Goal: Task Accomplishment & Management: Use online tool/utility

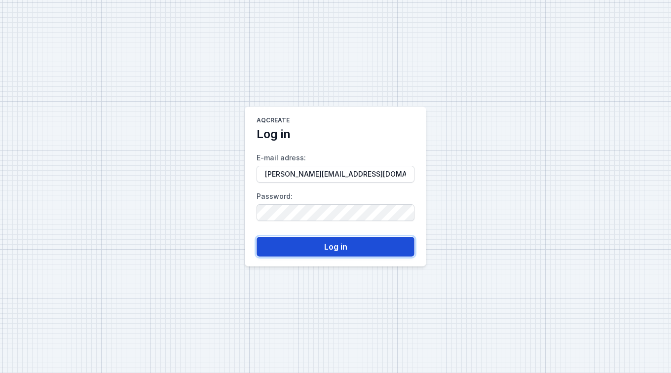
click at [359, 246] on button "Log in" at bounding box center [336, 247] width 158 height 20
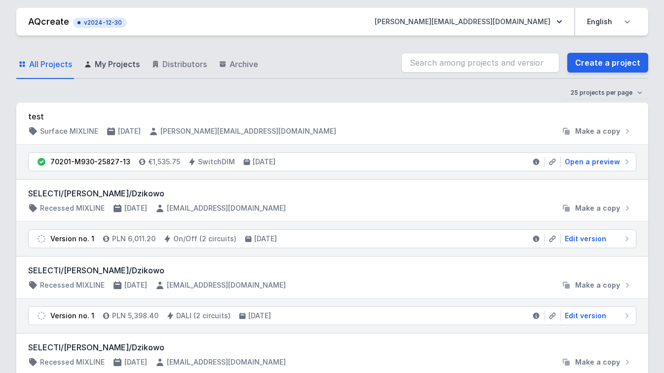
click at [115, 65] on span "My Projects" at bounding box center [117, 64] width 45 height 12
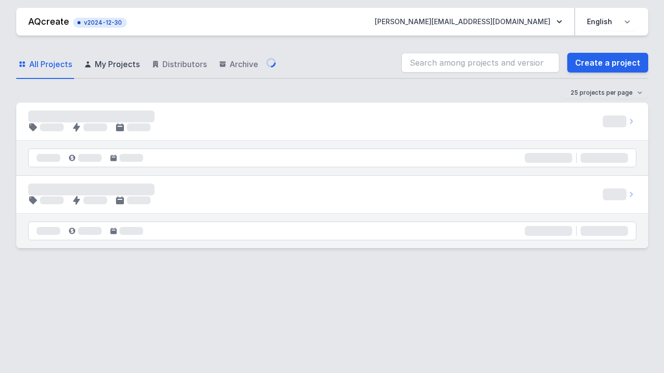
click at [115, 61] on span "My Projects" at bounding box center [117, 64] width 45 height 12
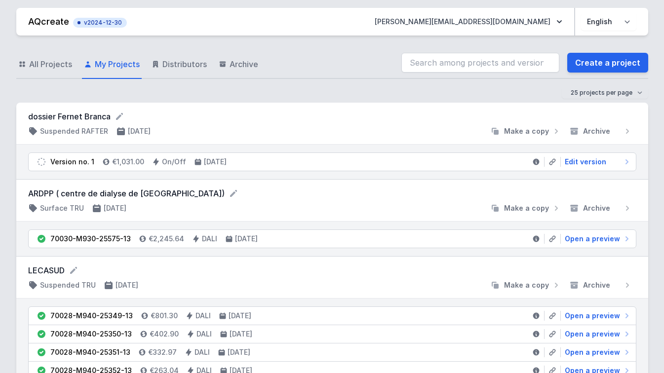
click at [64, 127] on h4 "Suspended RAFTER" at bounding box center [74, 131] width 68 height 10
click at [599, 158] on span "Edit version" at bounding box center [585, 162] width 41 height 10
click at [596, 160] on span "Edit version" at bounding box center [585, 162] width 41 height 10
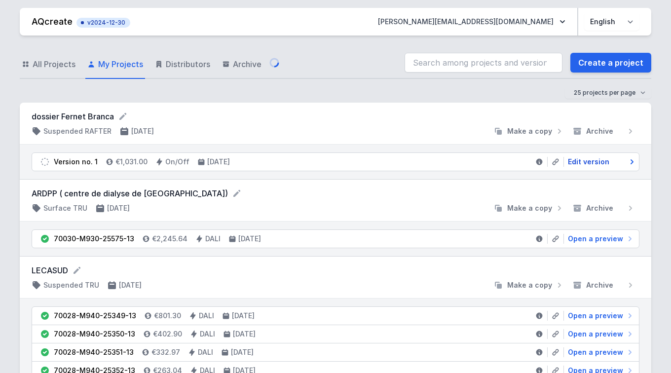
select select "M"
select select "3000"
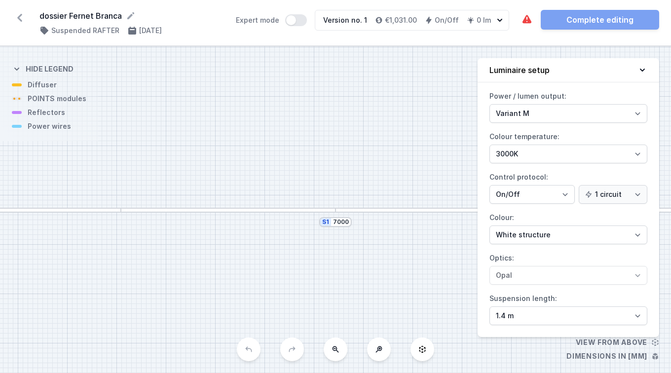
click at [282, 211] on div at bounding box center [228, 210] width 215 height 5
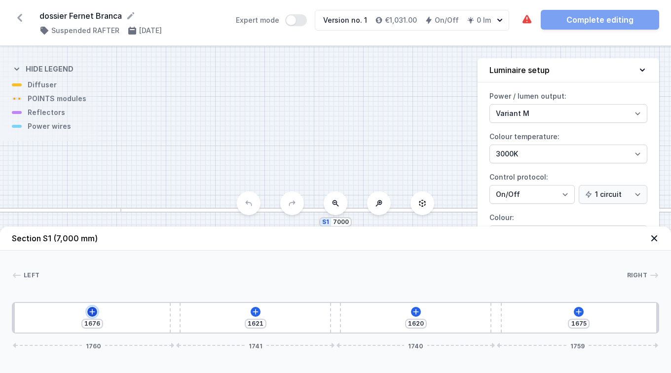
click at [90, 309] on icon at bounding box center [92, 312] width 8 height 8
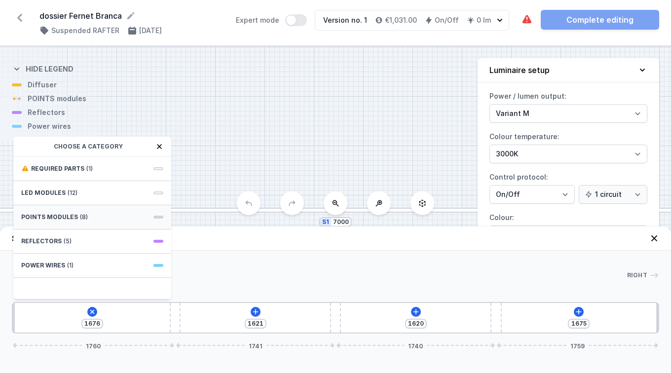
click at [117, 223] on div "POINTS modules (8)" at bounding box center [92, 217] width 158 height 24
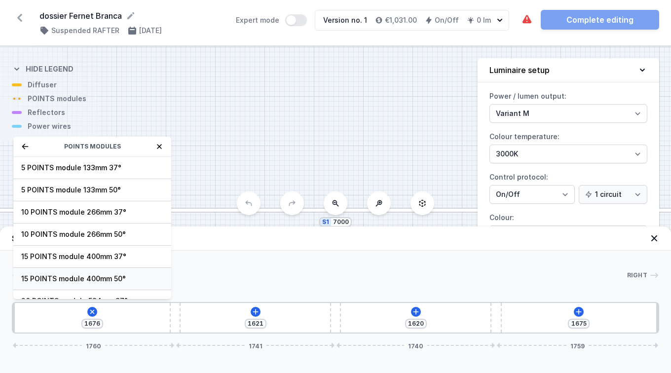
click at [158, 282] on div "15 POINTS module 400mm 50°" at bounding box center [92, 279] width 158 height 22
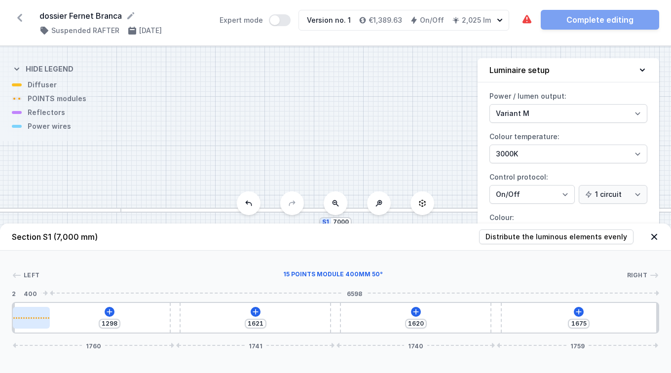
click at [40, 317] on div at bounding box center [31, 317] width 37 height 1
click at [40, 322] on div at bounding box center [31, 318] width 37 height 22
click at [110, 313] on icon at bounding box center [109, 311] width 5 height 5
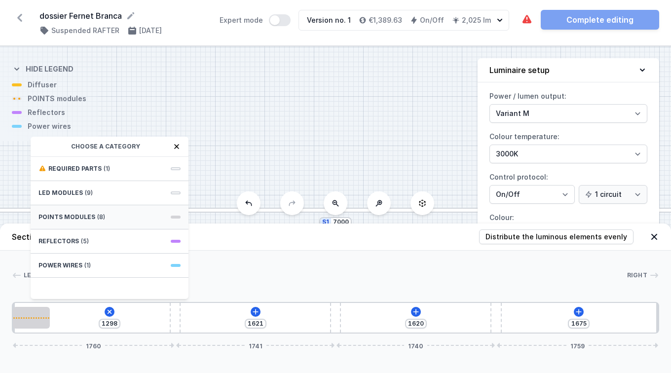
click at [115, 217] on div "POINTS modules (8)" at bounding box center [110, 217] width 158 height 24
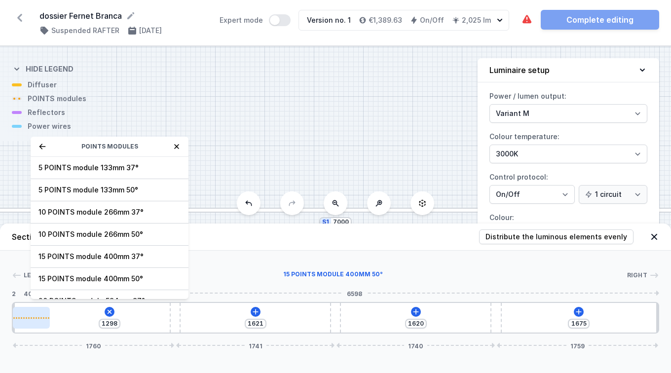
click at [39, 328] on div at bounding box center [31, 318] width 37 height 22
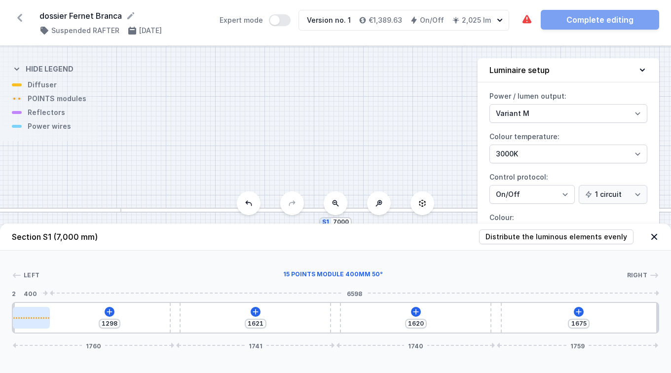
drag, startPoint x: 21, startPoint y: 320, endPoint x: 26, endPoint y: 325, distance: 6.6
click at [26, 325] on div at bounding box center [31, 318] width 37 height 22
click at [26, 324] on div at bounding box center [31, 318] width 37 height 22
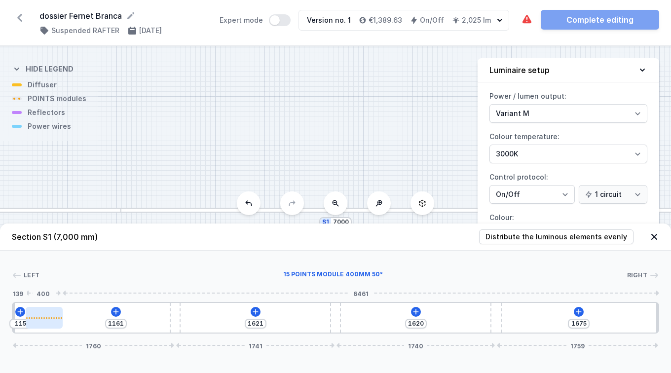
drag, startPoint x: 26, startPoint y: 324, endPoint x: 37, endPoint y: 324, distance: 10.9
click at [37, 324] on div at bounding box center [44, 318] width 37 height 22
type input "1142"
type input "134"
click at [41, 318] on div at bounding box center [44, 317] width 37 height 1
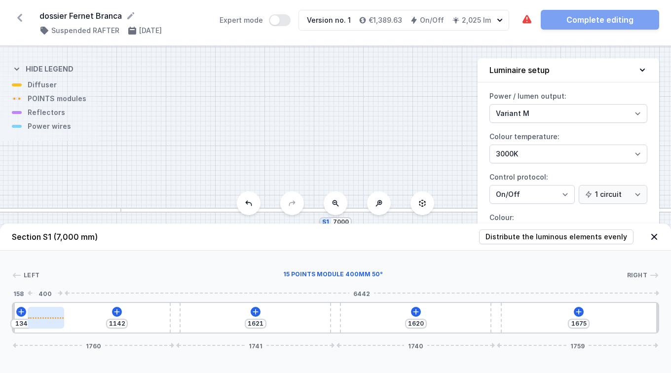
click at [41, 318] on div at bounding box center [46, 317] width 37 height 1
type input "1105"
type input "171"
click at [41, 318] on div at bounding box center [49, 317] width 37 height 1
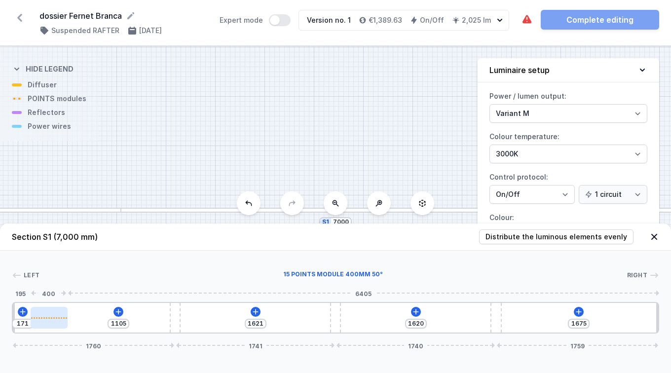
type input "1087"
type input "189"
click at [41, 318] on div at bounding box center [51, 317] width 37 height 1
type input "1069"
type input "207"
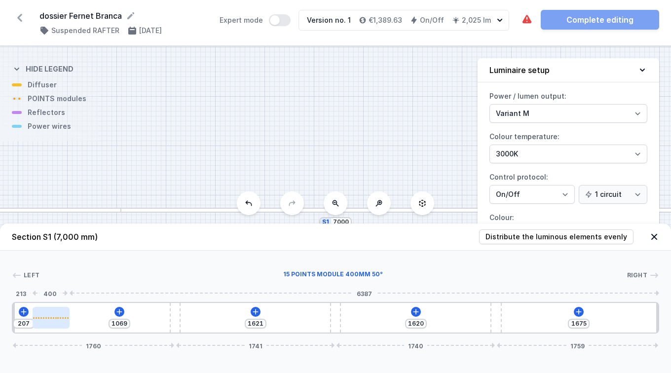
type input "1051"
type input "225"
click at [41, 318] on div at bounding box center [51, 317] width 37 height 1
click at [41, 318] on div at bounding box center [54, 317] width 37 height 1
type input "1033"
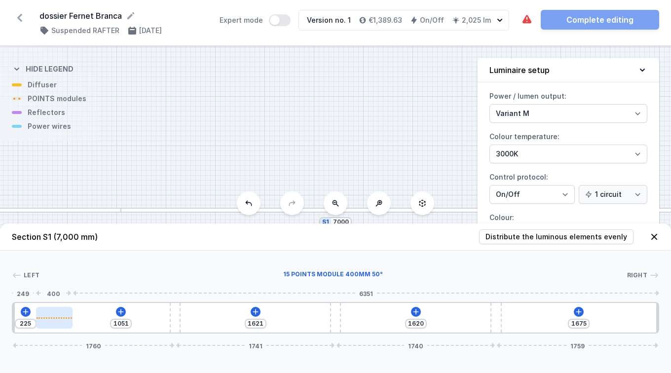
type input "243"
click at [41, 318] on div at bounding box center [56, 317] width 37 height 1
type input "1015"
type input "261"
click at [41, 318] on div at bounding box center [57, 317] width 37 height 1
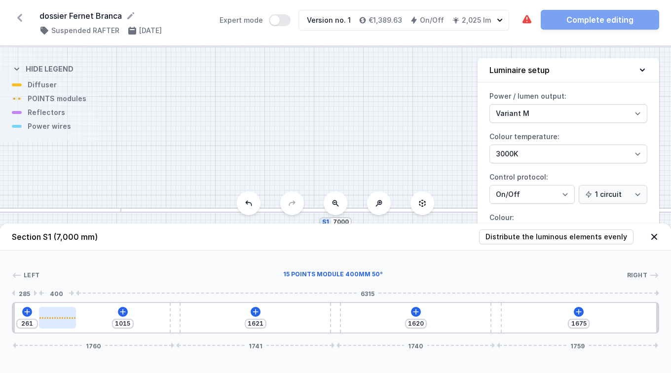
type input "998"
type input "278"
click at [41, 318] on div "278 998 1621 1620 1675 1760 1741 1740 1759" at bounding box center [336, 318] width 648 height 32
type input "981"
type input "295"
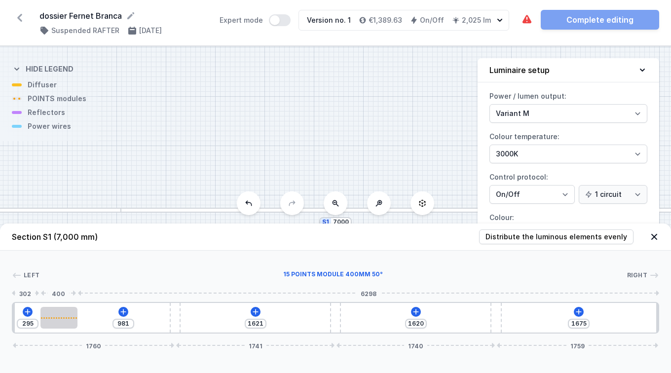
click at [41, 318] on div "295 981 1621 1620 1675 1760 1741 1740 1759" at bounding box center [336, 318] width 648 height 32
type input "964"
type input "312"
click at [56, 317] on div at bounding box center [62, 317] width 37 height 1
click at [28, 312] on icon at bounding box center [30, 312] width 8 height 8
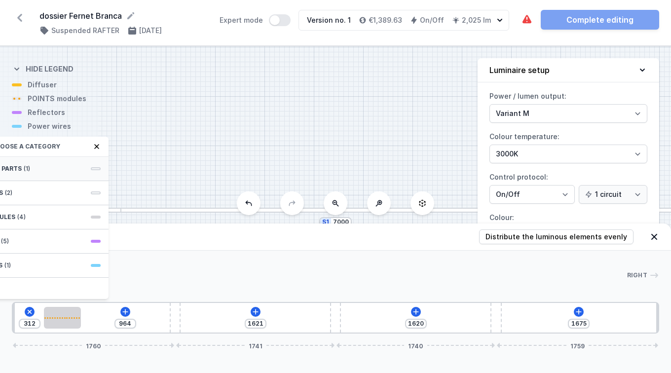
click at [54, 164] on div "Required parts (1)" at bounding box center [30, 169] width 158 height 24
click at [60, 169] on span "Power connection box with cable for RAFTER on/off - set 1.5m." at bounding box center [30, 173] width 142 height 20
type input "282"
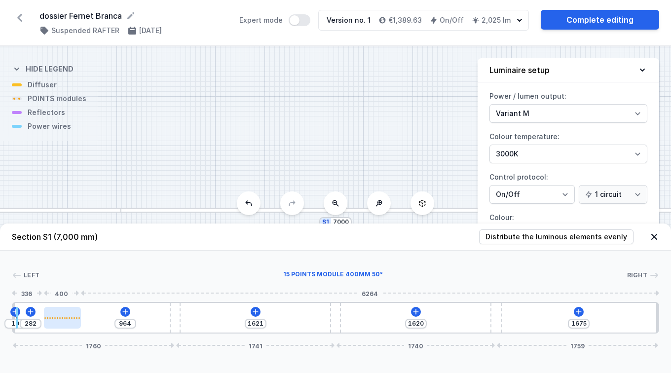
type input "947"
type input "299"
drag, startPoint x: 53, startPoint y: 319, endPoint x: 32, endPoint y: 321, distance: 21.8
click at [32, 321] on div at bounding box center [36, 318] width 37 height 22
drag, startPoint x: 32, startPoint y: 321, endPoint x: 26, endPoint y: 317, distance: 6.9
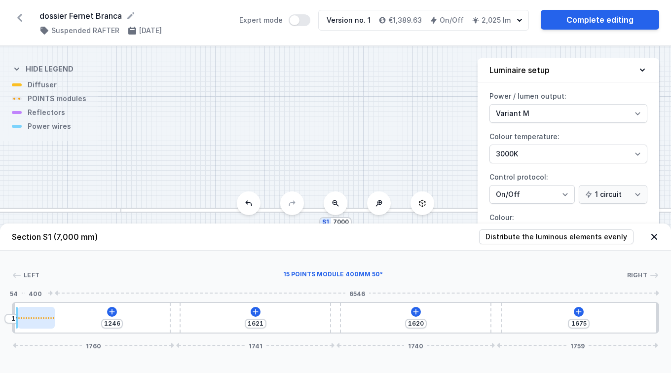
click at [26, 317] on div at bounding box center [26, 317] width 1 height 1
click at [40, 320] on div at bounding box center [36, 318] width 37 height 22
click at [122, 250] on header "Section S1 (7,000 mm) Distribute the luminous elements evenly" at bounding box center [335, 237] width 671 height 27
click at [40, 316] on div at bounding box center [36, 318] width 37 height 22
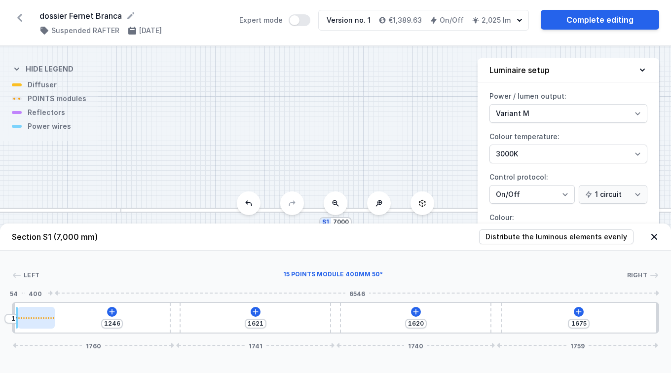
click at [40, 316] on div at bounding box center [36, 318] width 37 height 22
click at [109, 310] on icon at bounding box center [112, 312] width 8 height 8
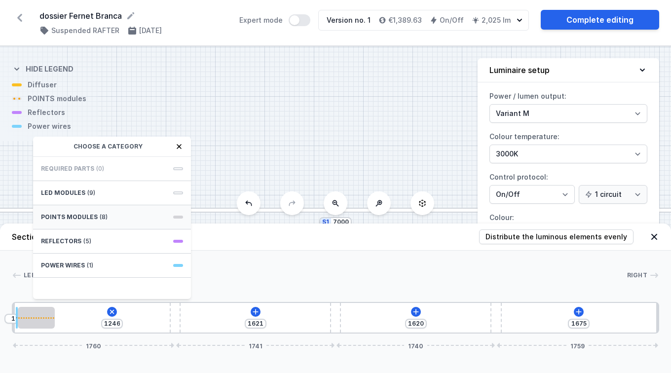
click at [128, 213] on div "POINTS modules (8)" at bounding box center [112, 217] width 158 height 24
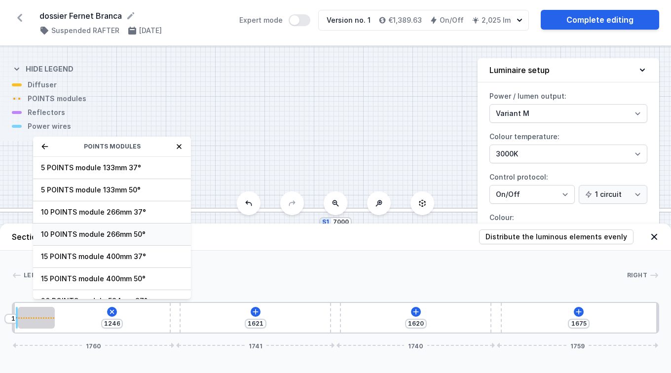
click at [143, 239] on div "10 POINTS module 266mm 50°" at bounding box center [112, 235] width 158 height 22
type input "980"
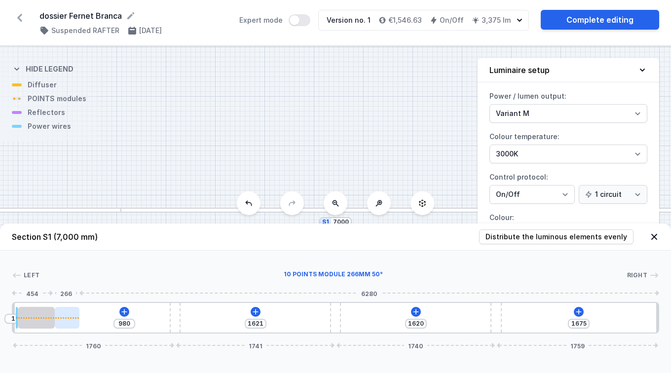
click at [74, 317] on div at bounding box center [67, 318] width 25 height 22
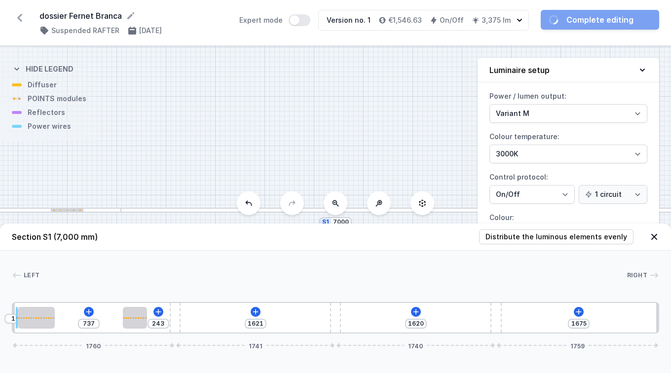
type input "695"
type input "285"
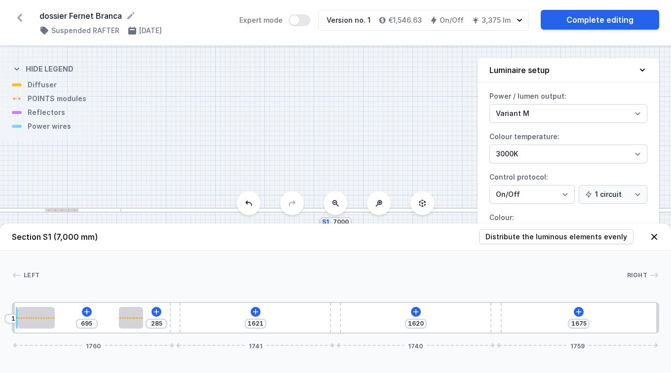
drag, startPoint x: 74, startPoint y: 317, endPoint x: 137, endPoint y: 216, distance: 118.9
click at [137, 216] on div "S1 7000 Section S1 (7,000 mm) Distribute the luminous elements evenly Left Righ…" at bounding box center [335, 209] width 671 height 327
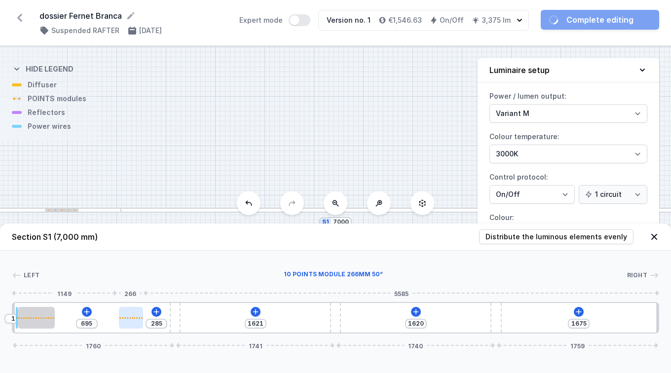
click at [130, 316] on div at bounding box center [131, 318] width 25 height 22
type input "705"
type input "275"
click at [130, 316] on div at bounding box center [132, 318] width 25 height 22
type input "715"
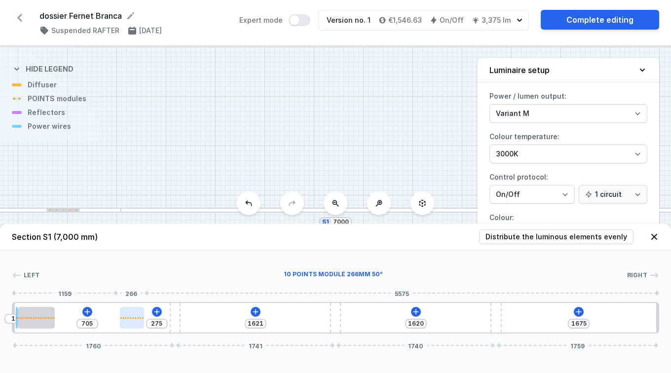
type input "265"
type input "725"
type input "255"
click at [130, 316] on div at bounding box center [132, 318] width 25 height 22
type input "735"
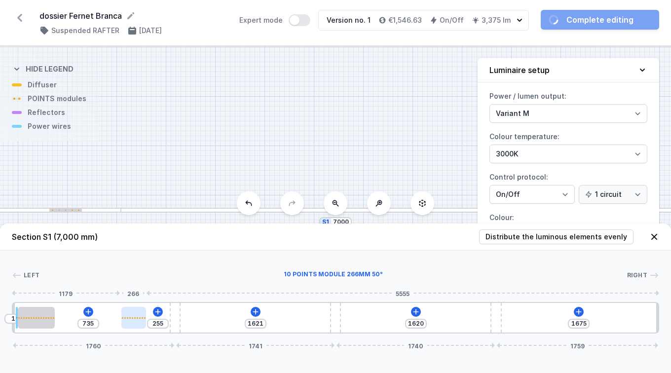
type input "245"
click at [130, 316] on div at bounding box center [134, 318] width 25 height 22
type input "745"
type input "235"
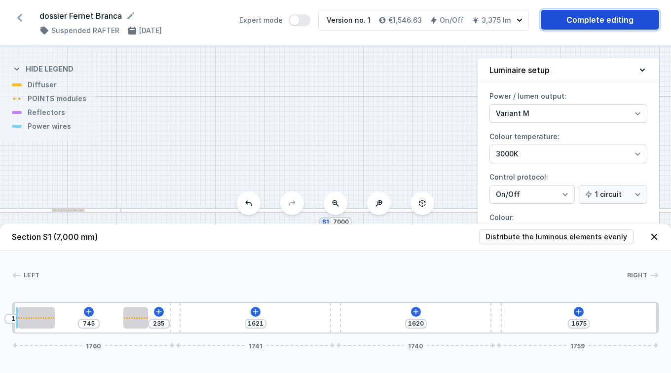
click at [603, 20] on link "Complete editing" at bounding box center [600, 20] width 118 height 20
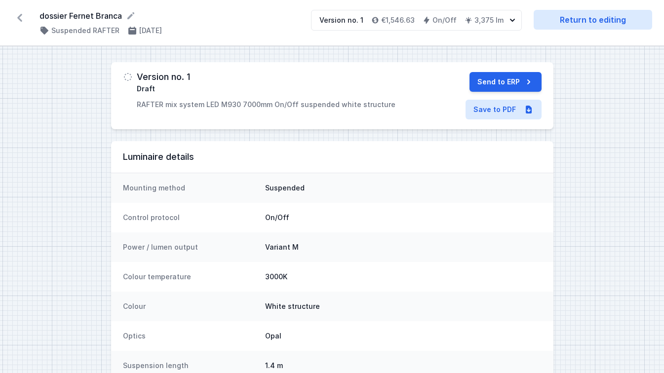
click at [584, 5] on div "dossier Fernet Branca ( 11559 /v 1 ) Suspended RAFTER [DATE] Version no. 1 €1,5…" at bounding box center [332, 23] width 664 height 46
click at [586, 30] on div "dossier Fernet Branca ( 11559 /v 1 ) Suspended RAFTER [DATE] Version no. 1 €1,5…" at bounding box center [332, 23] width 664 height 46
click at [586, 26] on link "Return to editing" at bounding box center [593, 20] width 118 height 20
select select "M"
select select "3000"
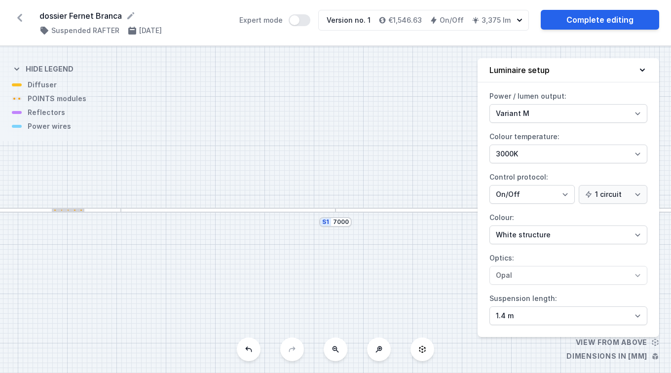
click at [68, 208] on div at bounding box center [12, 210] width 217 height 5
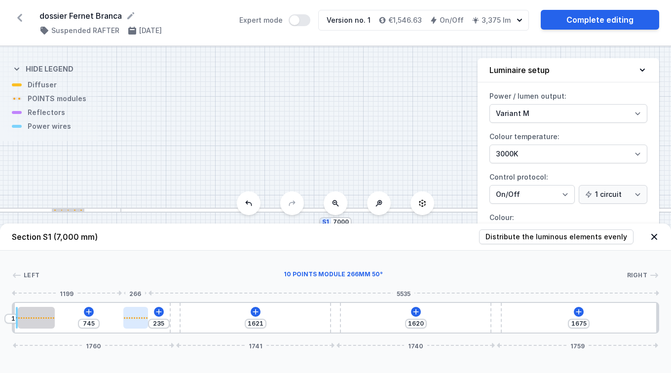
click at [143, 326] on div at bounding box center [135, 318] width 25 height 22
type input "754"
type input "226"
click at [134, 322] on div at bounding box center [136, 318] width 25 height 22
select select "2918"
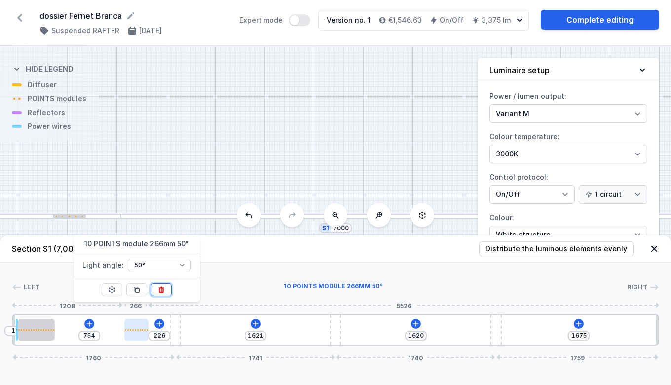
click at [161, 290] on icon at bounding box center [160, 290] width 5 height 6
type input "1246"
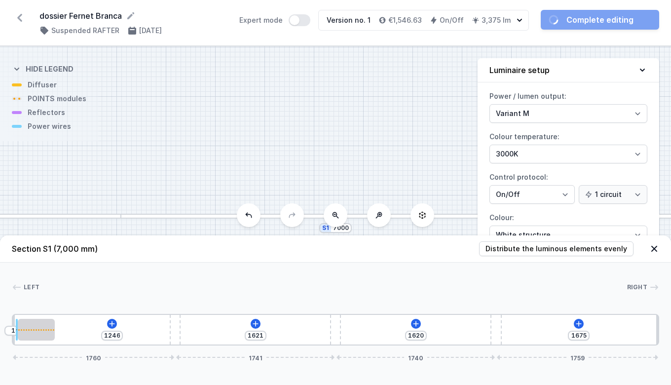
click at [39, 326] on div at bounding box center [36, 330] width 37 height 22
select select "2930"
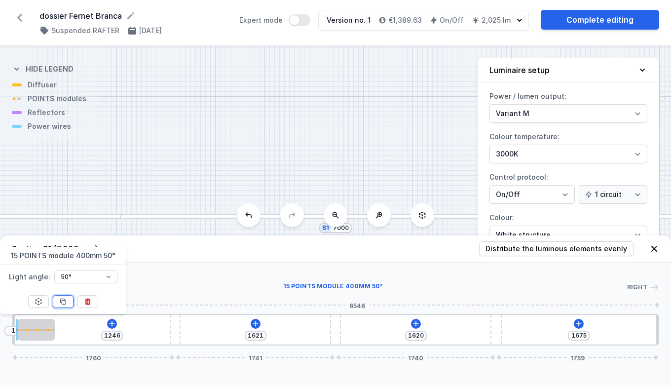
click at [60, 302] on icon at bounding box center [63, 302] width 8 height 8
type input "846"
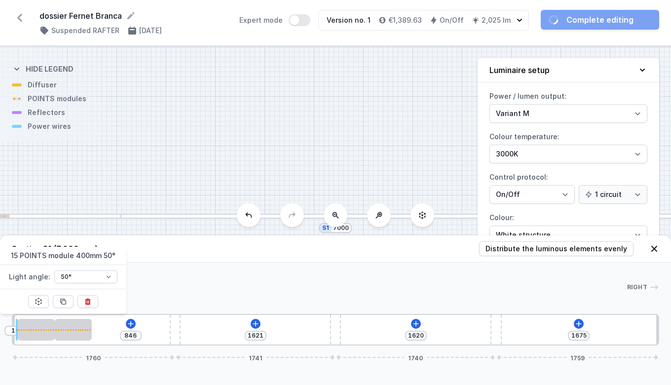
click at [34, 332] on div at bounding box center [36, 330] width 37 height 22
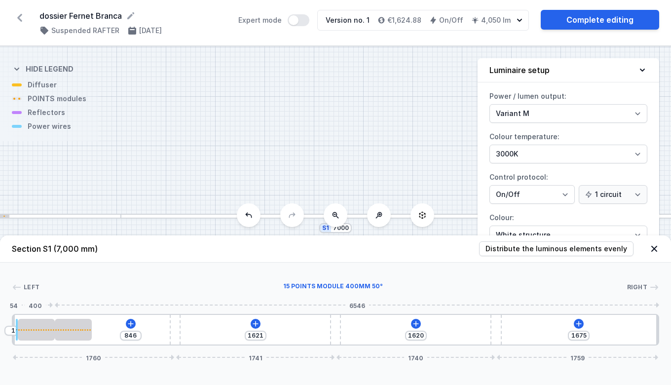
click at [37, 339] on div at bounding box center [36, 330] width 37 height 22
select select "2930"
click at [63, 302] on icon at bounding box center [63, 302] width 8 height 8
type input "446"
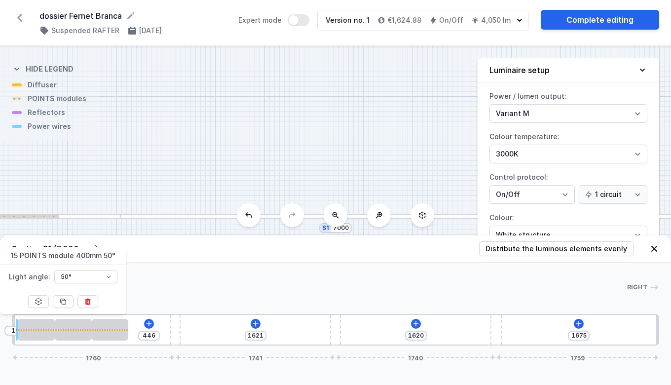
click at [38, 327] on div at bounding box center [36, 330] width 37 height 22
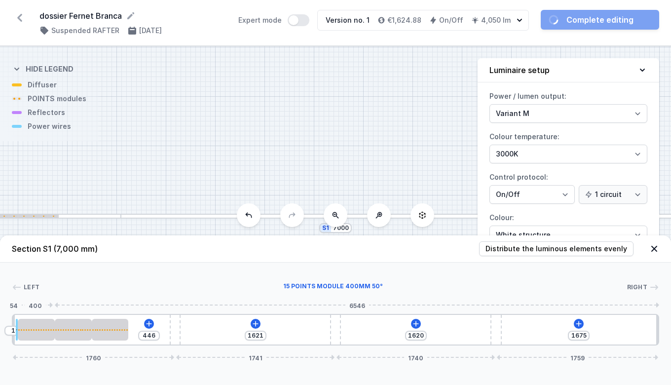
click at [41, 331] on div at bounding box center [36, 330] width 37 height 22
select select "2930"
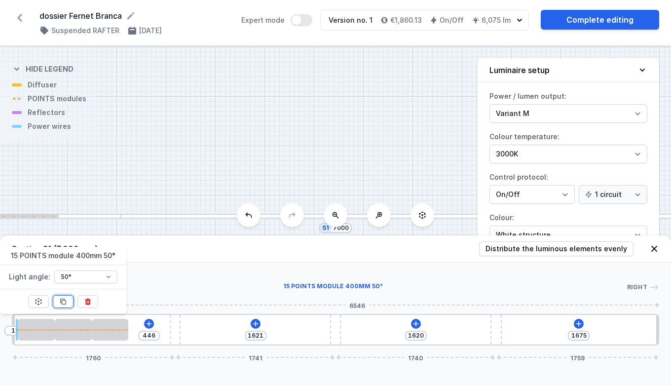
click at [66, 305] on icon at bounding box center [63, 302] width 8 height 8
type input "46"
click at [36, 327] on div at bounding box center [36, 330] width 37 height 22
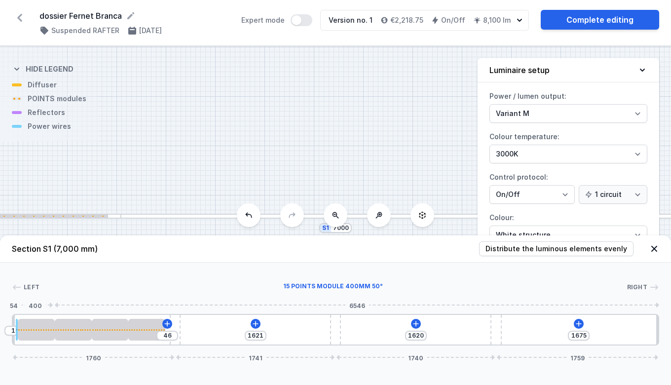
click at [37, 330] on div at bounding box center [36, 329] width 37 height 1
select select "2930"
click at [63, 302] on icon at bounding box center [63, 302] width 8 height 8
type input "1221"
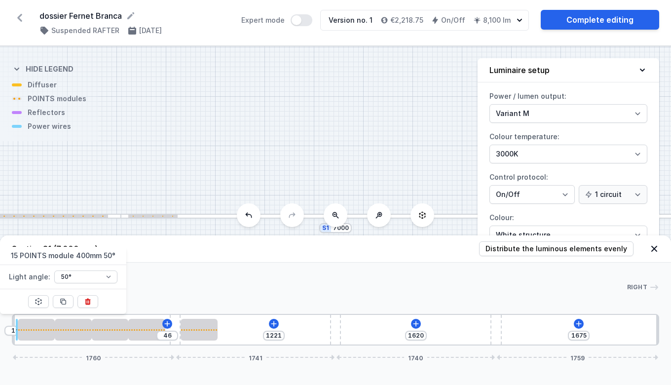
click at [32, 334] on div at bounding box center [36, 330] width 37 height 22
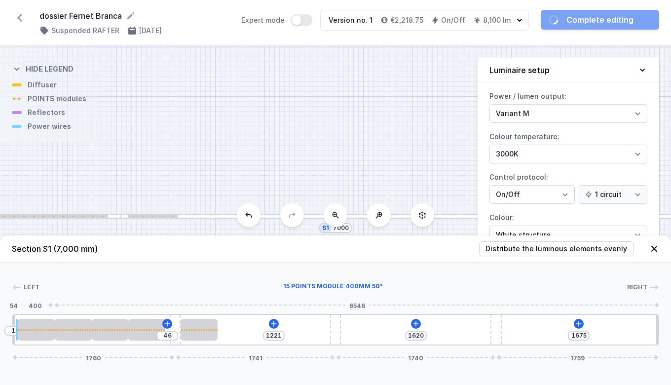
click at [30, 335] on div at bounding box center [36, 330] width 37 height 22
select select "2930"
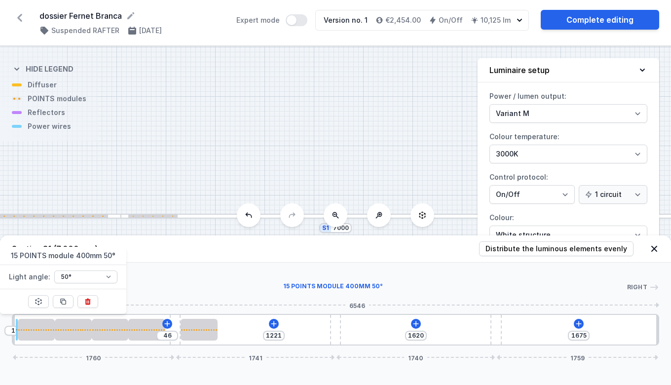
click at [63, 302] on icon at bounding box center [63, 302] width 8 height 8
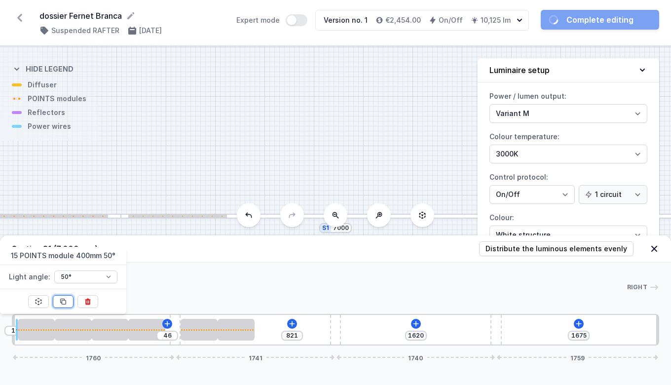
click at [60, 303] on icon at bounding box center [63, 302] width 8 height 8
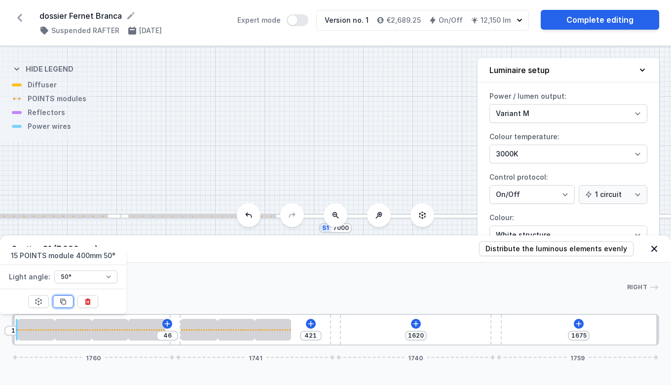
click at [64, 301] on icon at bounding box center [63, 302] width 8 height 8
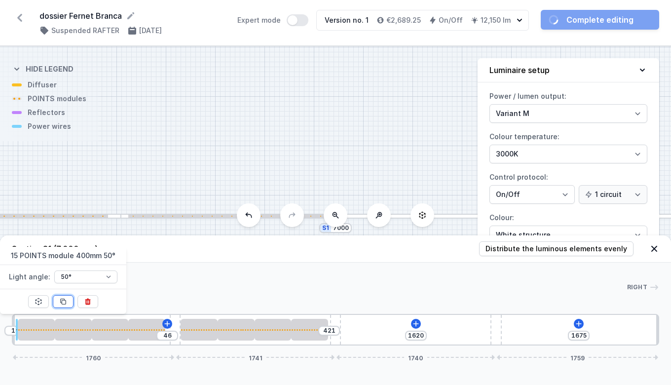
type input "21"
click at [63, 302] on icon at bounding box center [63, 302] width 8 height 8
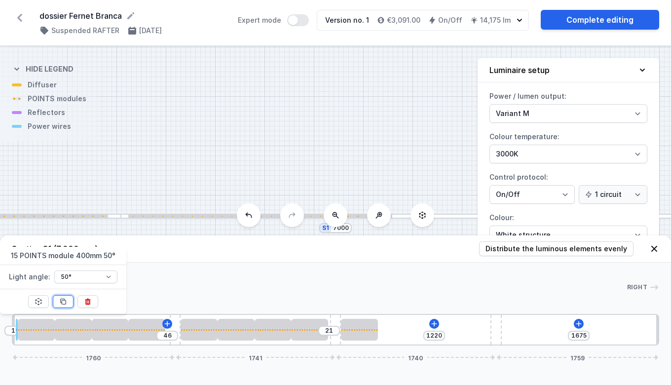
click at [66, 305] on icon at bounding box center [63, 302] width 8 height 8
click at [66, 306] on button at bounding box center [63, 301] width 21 height 13
click at [63, 302] on icon at bounding box center [63, 302] width 8 height 8
type input "20"
click at [64, 307] on button at bounding box center [63, 301] width 21 height 13
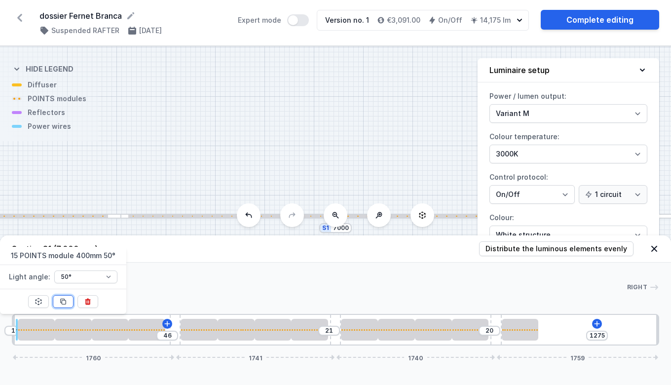
click at [63, 302] on icon at bounding box center [63, 302] width 8 height 8
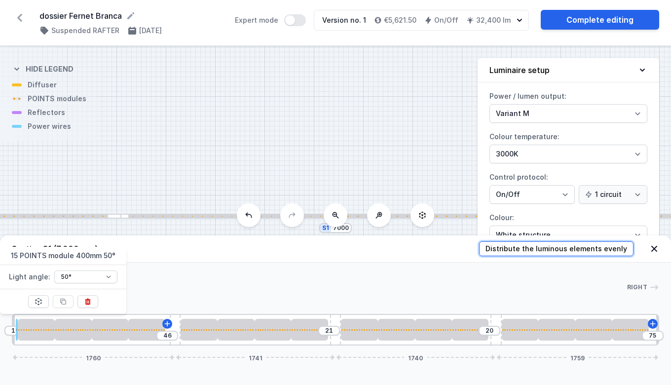
click at [595, 252] on span "Distribute the luminous elements evenly" at bounding box center [557, 249] width 142 height 10
type input "16"
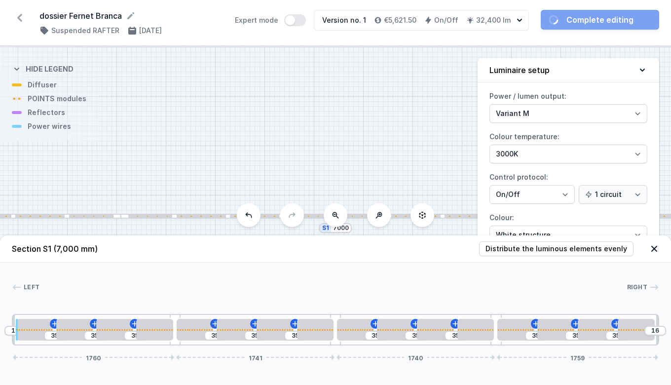
click at [447, 135] on div "S1 7000" at bounding box center [335, 215] width 671 height 339
click at [527, 19] on icon at bounding box center [527, 20] width 12 height 12
click at [0, 0] on div "The luminaire contains colliding elements." at bounding box center [0, 0] width 0 height 0
click at [156, 327] on div at bounding box center [154, 330] width 37 height 22
select select "2930"
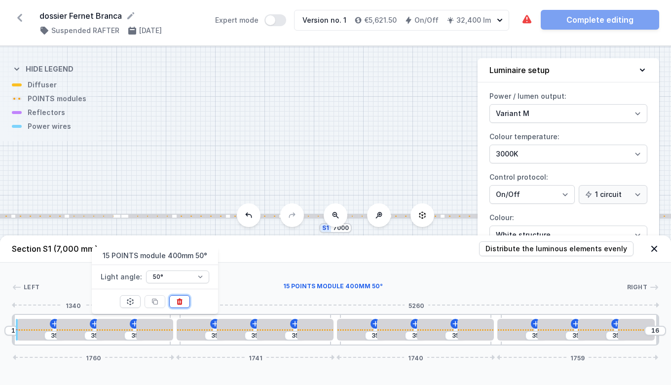
click at [179, 301] on icon at bounding box center [179, 302] width 5 height 6
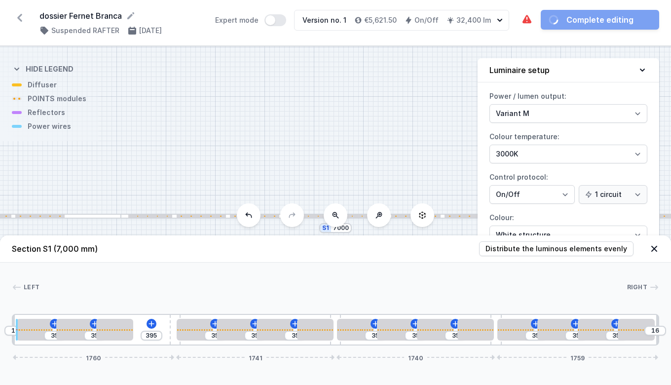
click at [312, 333] on div at bounding box center [315, 330] width 37 height 22
select select "2930"
click at [337, 304] on icon at bounding box center [340, 302] width 8 height 8
click at [479, 327] on div at bounding box center [476, 330] width 37 height 22
select select "2930"
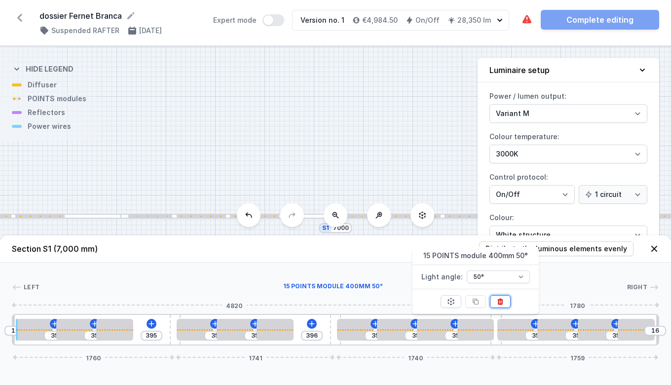
click at [500, 302] on icon at bounding box center [500, 302] width 5 height 6
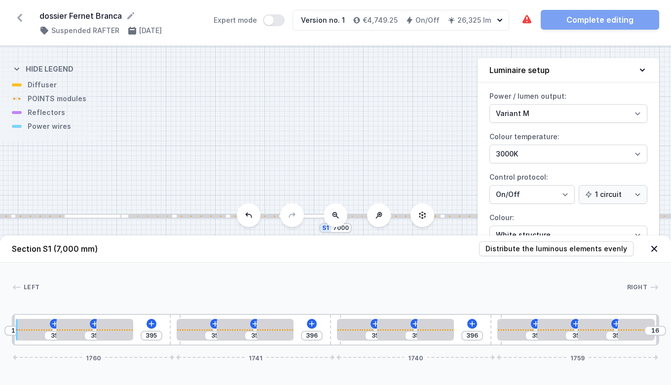
click at [631, 328] on div at bounding box center [636, 330] width 37 height 22
select select "2930"
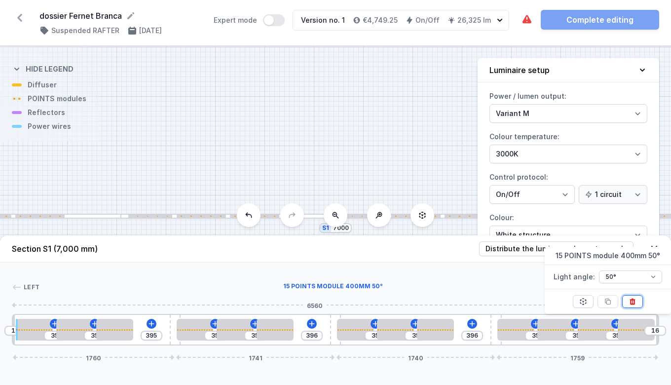
click at [634, 302] on icon at bounding box center [633, 302] width 8 height 8
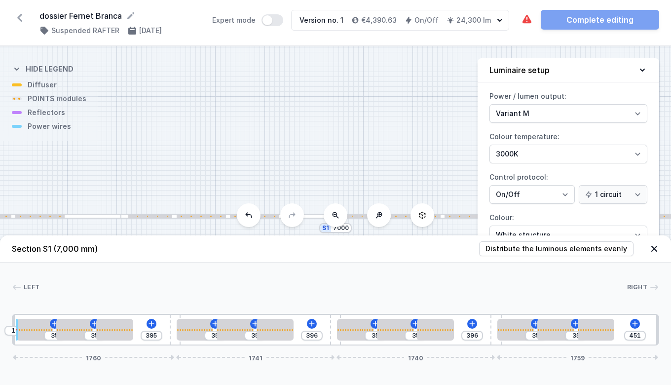
click at [586, 248] on span "Distribute the luminous elements evenly" at bounding box center [557, 249] width 142 height 10
type input "148"
type input "169"
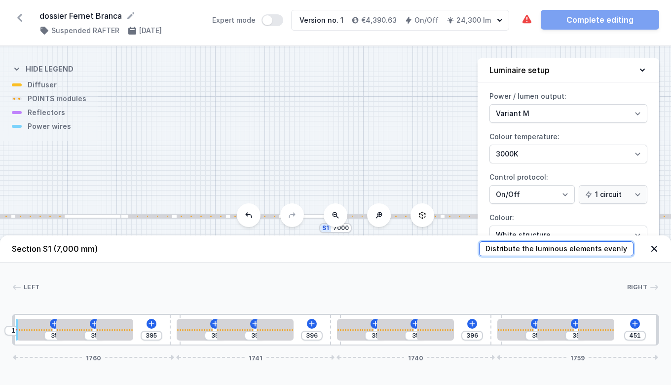
type input "169"
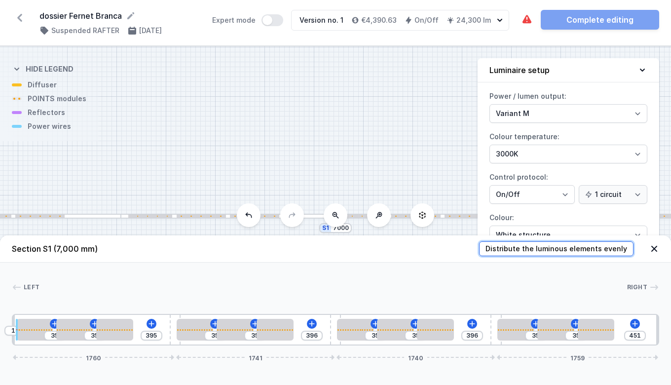
type input "27"
type input "60"
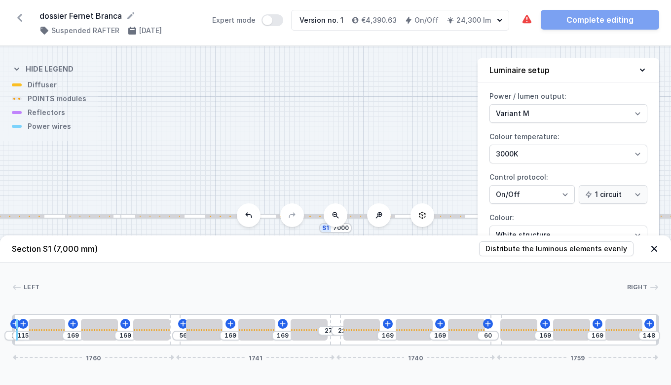
click at [523, 326] on div at bounding box center [518, 330] width 37 height 22
select select "2930"
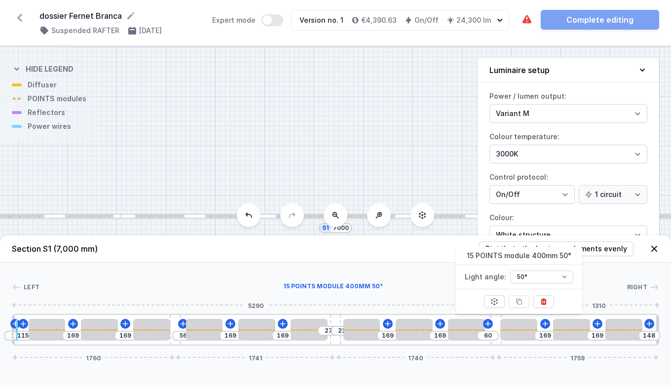
click at [521, 329] on div at bounding box center [518, 329] width 37 height 1
click at [523, 330] on div at bounding box center [518, 329] width 37 height 1
select select "2930"
click at [496, 301] on icon at bounding box center [495, 302] width 8 height 8
type input "558"
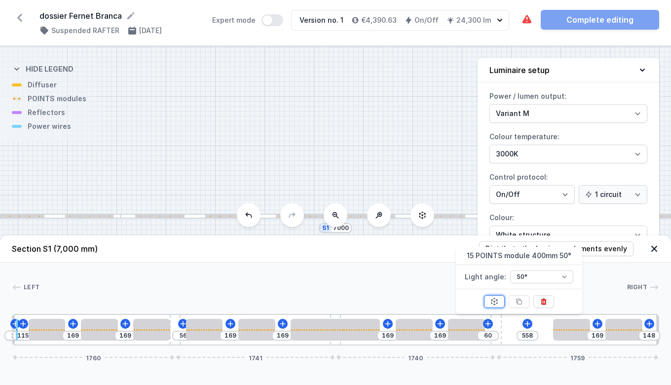
click at [500, 301] on button at bounding box center [494, 301] width 21 height 13
click at [544, 302] on icon at bounding box center [544, 302] width 8 height 8
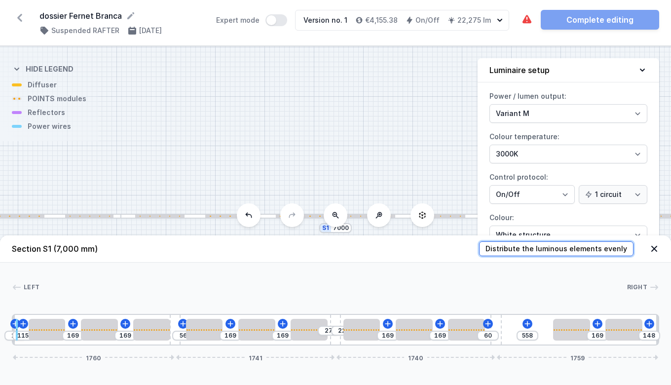
click at [615, 253] on span "Distribute the luminous elements evenly" at bounding box center [557, 249] width 142 height 10
type input "189"
type input "217"
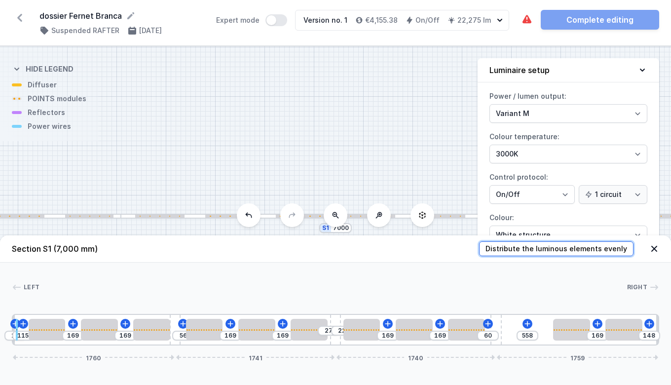
type input "217"
type input "163"
type input "217"
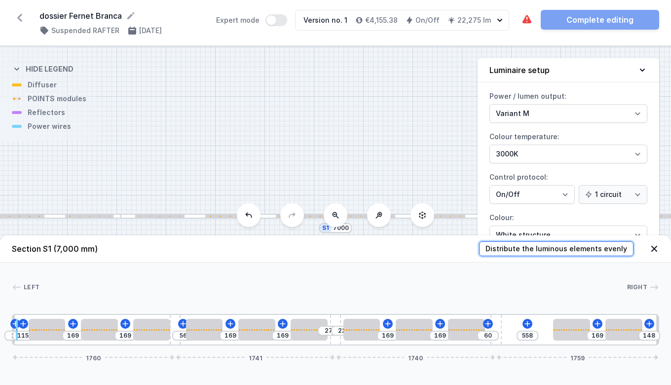
type input "217"
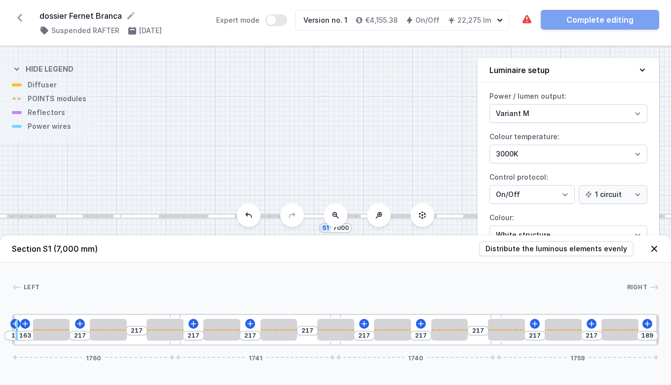
click at [513, 328] on div at bounding box center [506, 330] width 37 height 22
select select "2930"
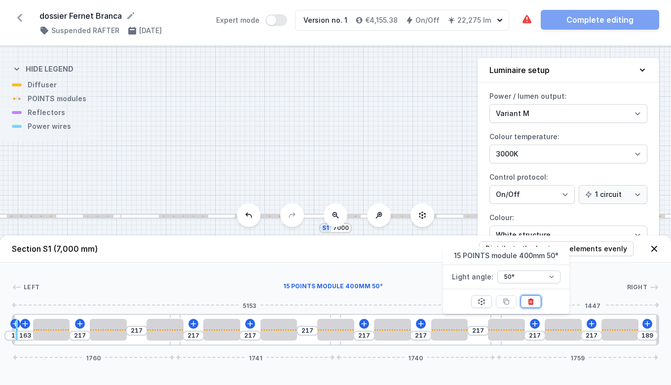
click at [531, 305] on icon at bounding box center [531, 302] width 5 height 6
type input "469"
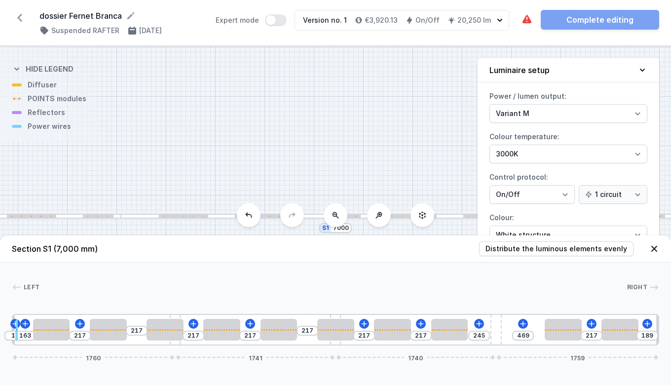
click at [55, 328] on div at bounding box center [51, 330] width 37 height 22
select select "2930"
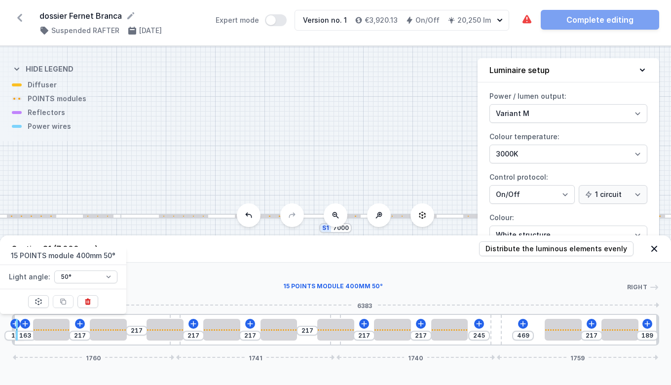
click at [88, 302] on icon at bounding box center [87, 302] width 5 height 6
type input "780"
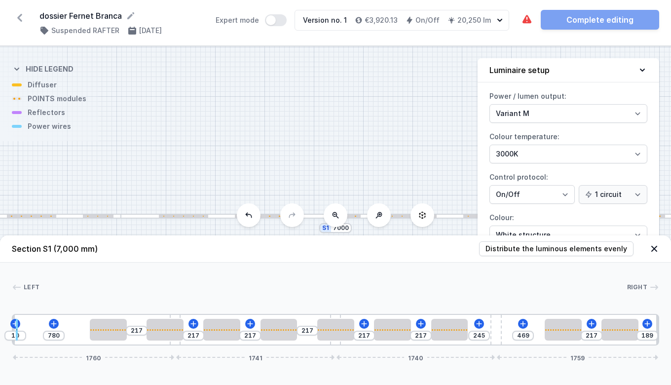
click at [111, 328] on div at bounding box center [108, 330] width 37 height 22
select select "2930"
click at [133, 302] on icon at bounding box center [132, 302] width 5 height 6
type input "1397"
click at [165, 327] on div at bounding box center [165, 330] width 37 height 22
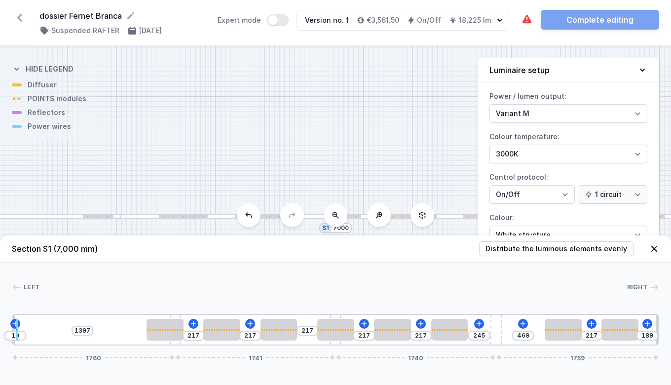
select select "2930"
click at [192, 302] on icon at bounding box center [190, 302] width 8 height 8
type input "248"
click at [219, 331] on div at bounding box center [221, 330] width 37 height 22
select select "2930"
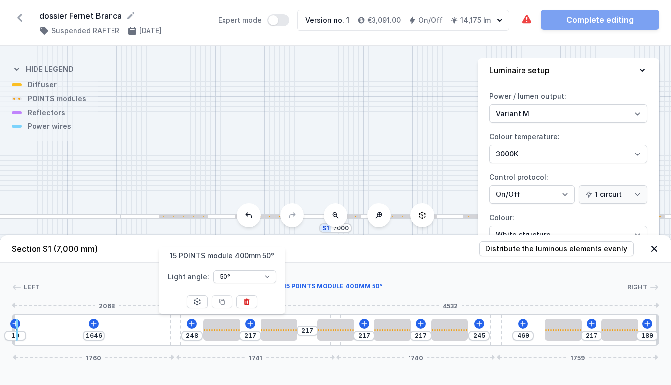
click at [243, 305] on icon at bounding box center [247, 302] width 8 height 8
type input "865"
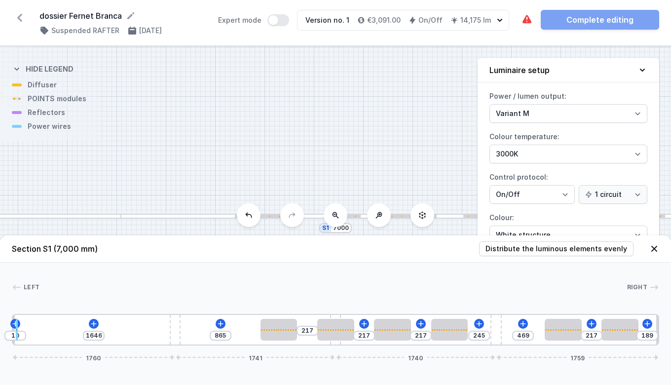
click at [271, 329] on div at bounding box center [271, 329] width 1 height 1
select select "2930"
click at [306, 304] on icon at bounding box center [304, 302] width 8 height 8
type input "1482"
click at [335, 327] on div at bounding box center [335, 330] width 37 height 22
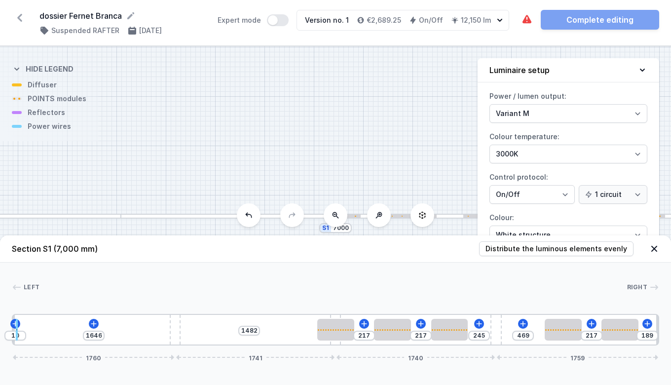
select select "2930"
click at [360, 301] on icon at bounding box center [360, 302] width 8 height 8
type input "358"
click at [395, 329] on div at bounding box center [394, 329] width 1 height 1
select select "2930"
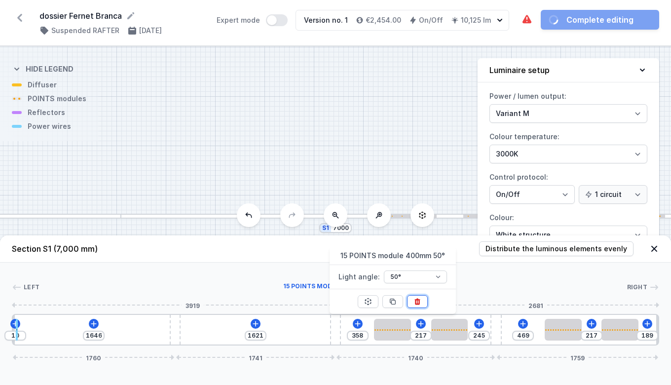
click at [418, 303] on icon at bounding box center [417, 302] width 5 height 6
type input "975"
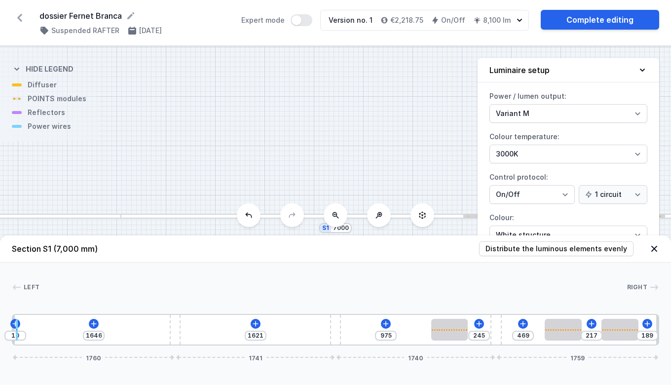
click at [448, 327] on div at bounding box center [449, 330] width 37 height 22
select select "2930"
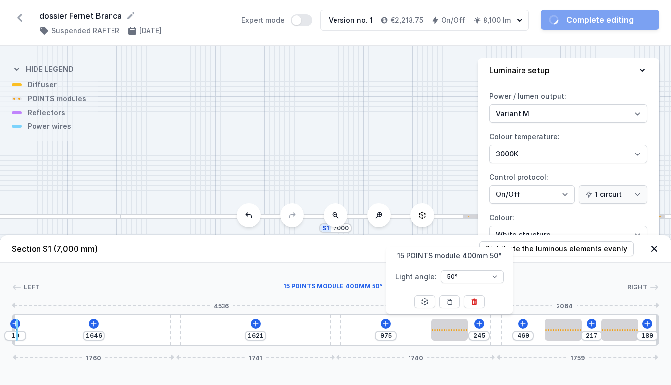
click at [474, 301] on icon at bounding box center [474, 302] width 8 height 8
type input "1620"
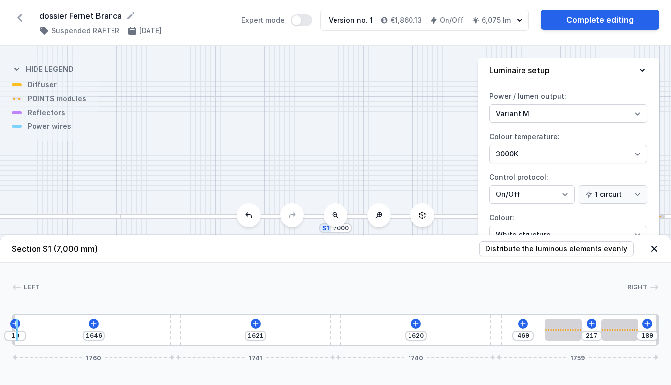
click at [558, 329] on div at bounding box center [563, 330] width 37 height 22
select select "2930"
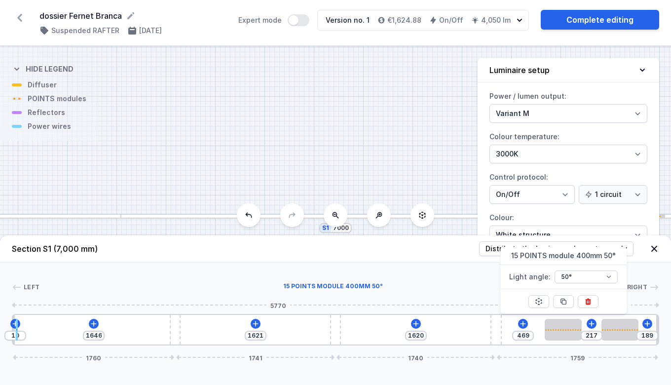
click at [588, 302] on icon at bounding box center [587, 302] width 5 height 6
type input "1086"
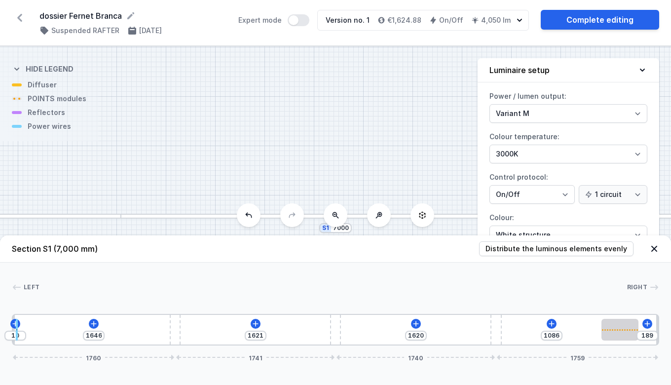
click at [618, 326] on div at bounding box center [620, 330] width 37 height 22
select select "2930"
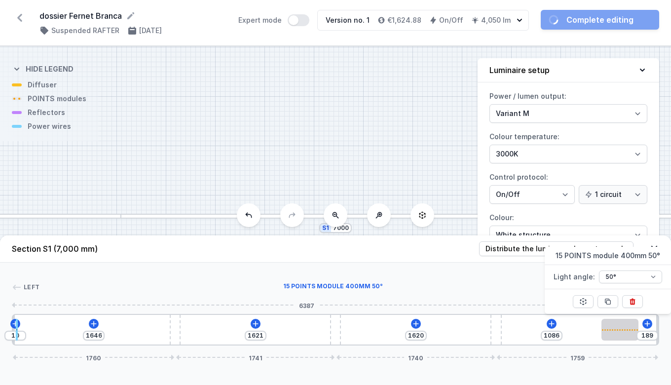
click at [633, 302] on icon at bounding box center [632, 302] width 5 height 6
type input "1675"
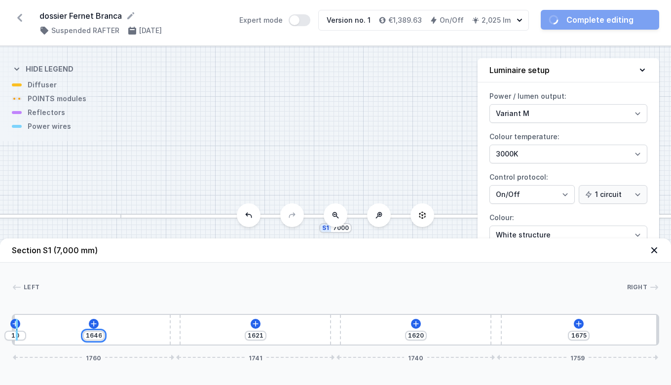
click at [96, 333] on input "1646" at bounding box center [94, 336] width 16 height 8
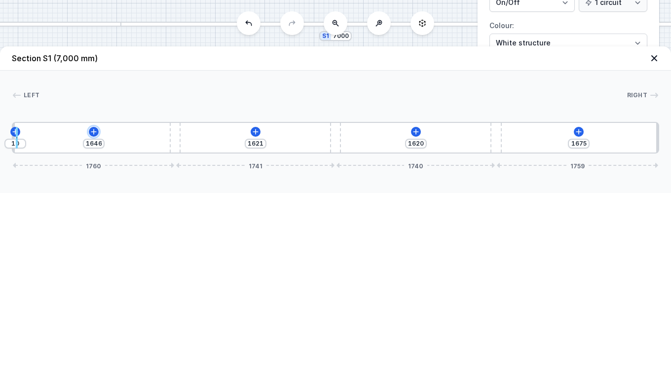
click at [93, 324] on icon at bounding box center [93, 323] width 5 height 5
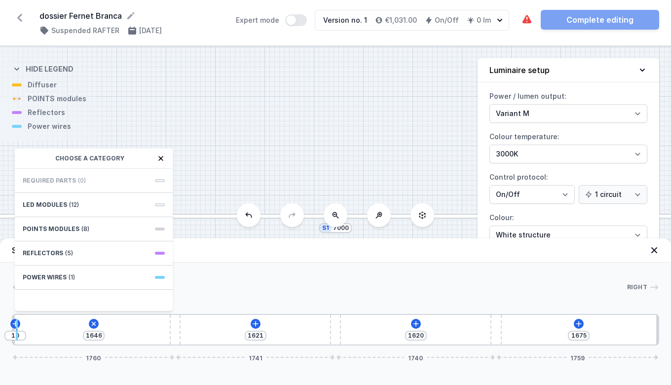
click at [128, 228] on div "POINTS modules (8)" at bounding box center [94, 229] width 158 height 24
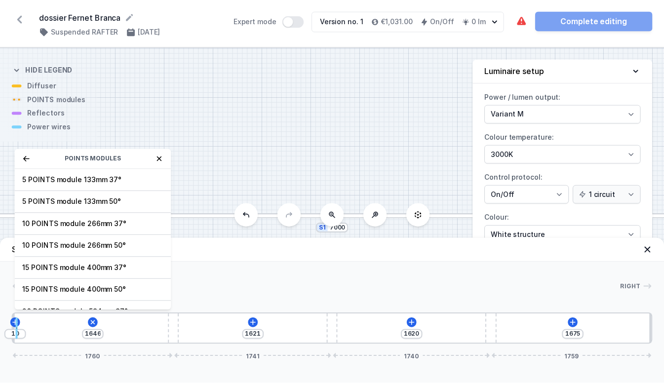
scroll to position [36, 0]
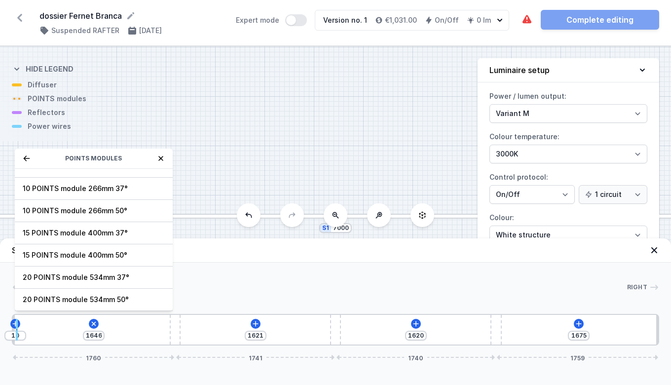
click at [135, 301] on span "20 POINTS module 534mm 50°" at bounding box center [94, 300] width 142 height 10
type input "1112"
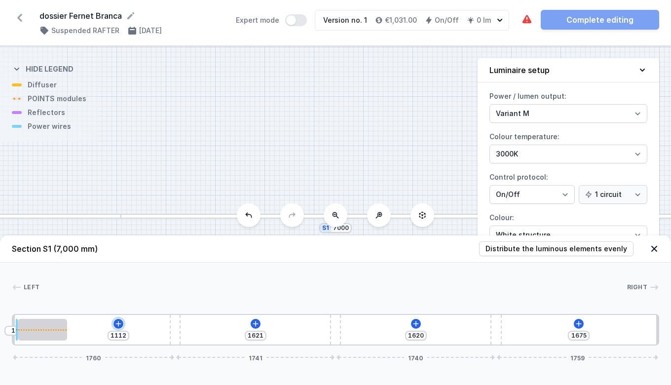
click at [121, 325] on icon at bounding box center [119, 324] width 8 height 8
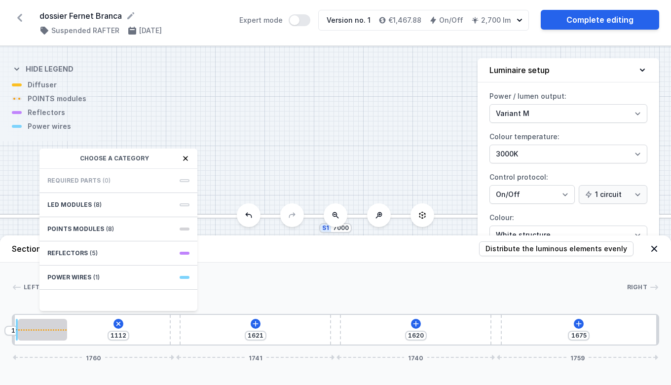
click at [43, 328] on div at bounding box center [42, 330] width 49 height 22
select select "2942"
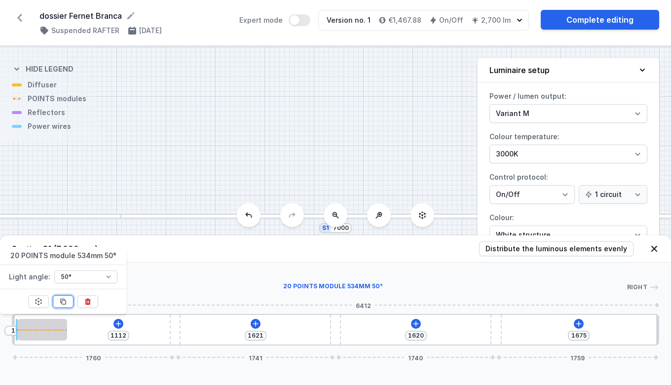
click at [65, 307] on button at bounding box center [63, 301] width 21 height 13
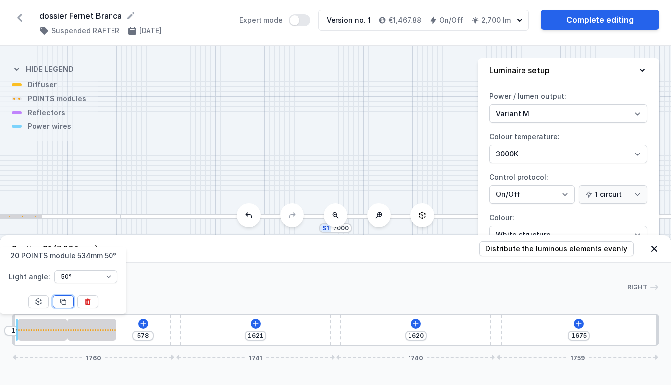
click at [65, 301] on icon at bounding box center [63, 302] width 8 height 8
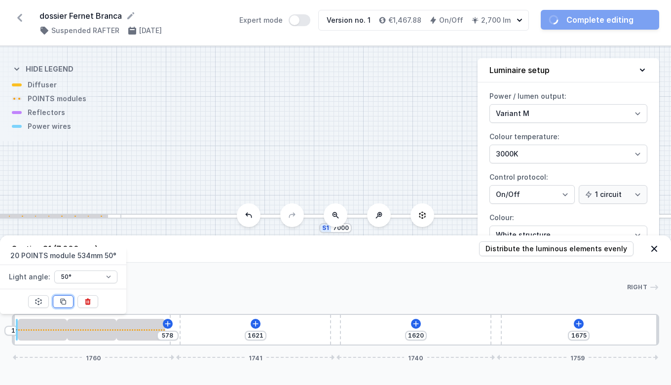
type input "44"
click at [63, 300] on icon at bounding box center [63, 301] width 5 height 5
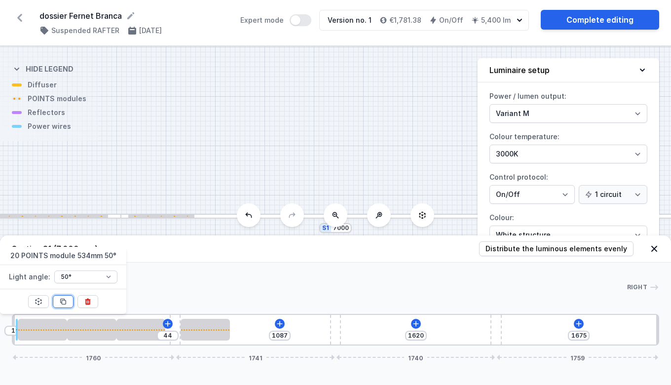
click at [61, 305] on icon at bounding box center [63, 302] width 8 height 8
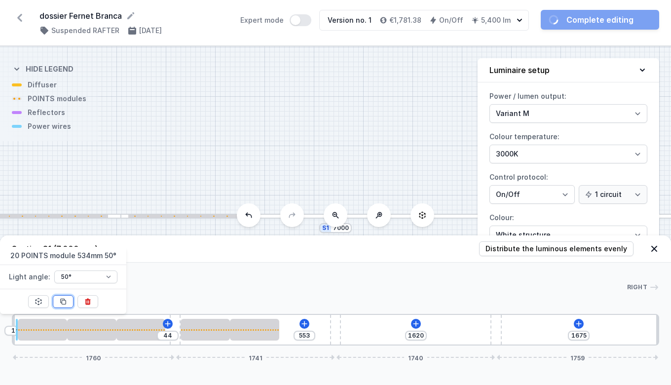
click at [63, 302] on icon at bounding box center [63, 302] width 8 height 8
type input "19"
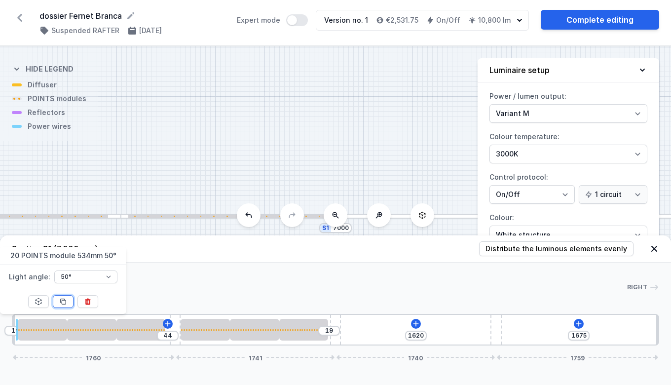
click at [63, 302] on icon at bounding box center [63, 302] width 8 height 8
type input "552"
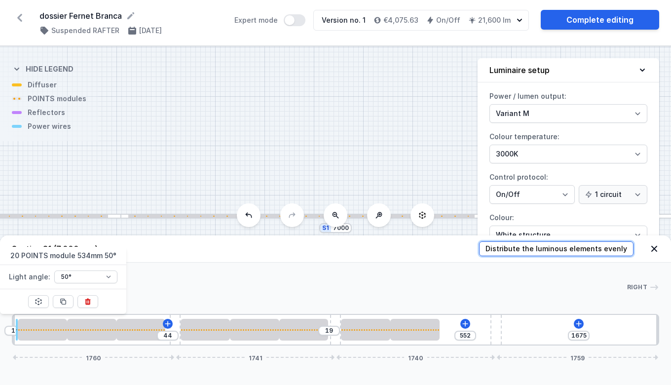
click at [572, 256] on button "Distribute the luminous elements evenly" at bounding box center [556, 248] width 154 height 15
type input "280"
type input "159"
type input "26"
type input "93"
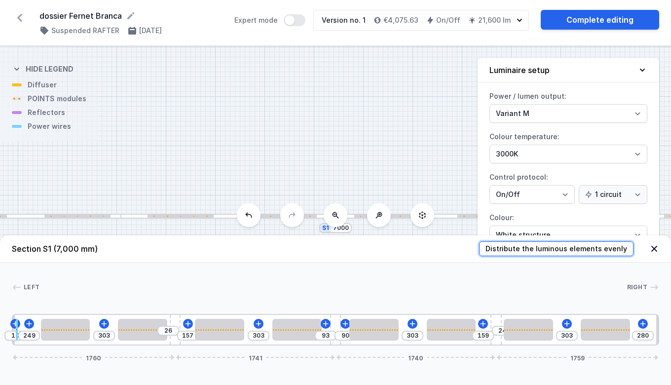
click at [577, 250] on span "Distribute the luminous elements evenly" at bounding box center [557, 249] width 142 height 10
click at [619, 20] on link "Complete editing" at bounding box center [600, 20] width 118 height 20
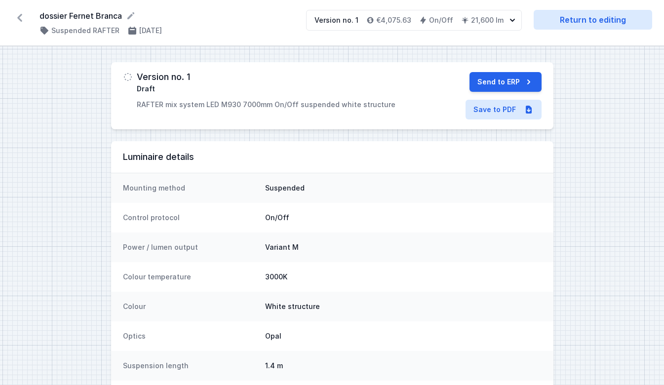
click at [512, 84] on button "Send to ERP" at bounding box center [505, 82] width 72 height 20
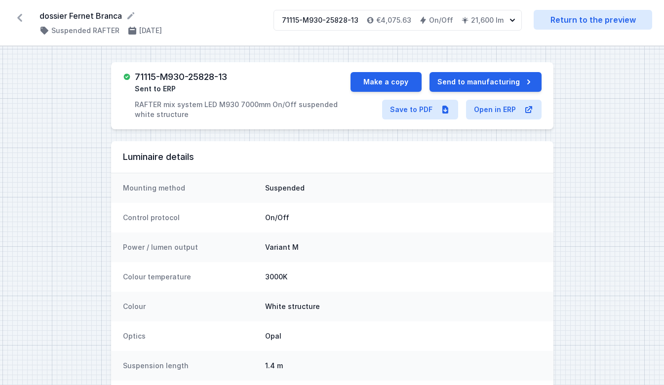
click at [508, 110] on link "Open in ERP" at bounding box center [504, 110] width 76 height 20
click at [436, 114] on link "Save to PDF" at bounding box center [420, 110] width 76 height 20
click at [391, 78] on button "Make a copy" at bounding box center [385, 82] width 71 height 20
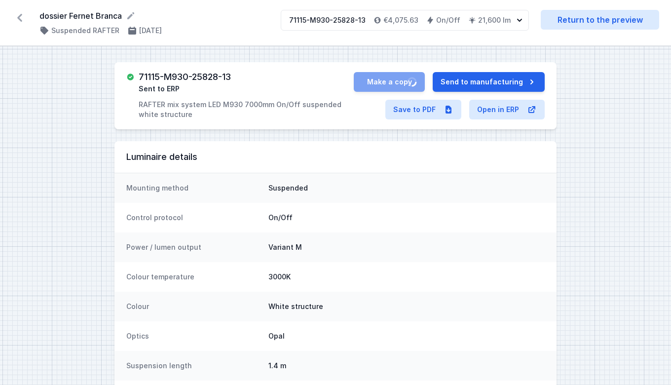
select select "M"
select select "3000"
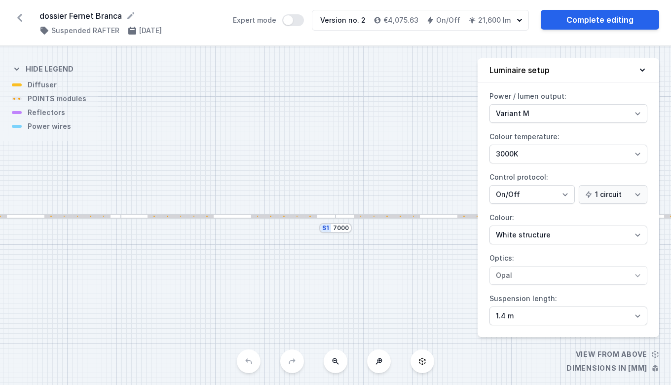
click at [26, 24] on icon at bounding box center [20, 18] width 16 height 16
